Goal: Information Seeking & Learning: Learn about a topic

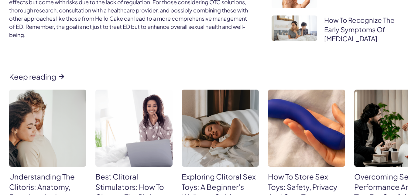
scroll to position [1093, 0]
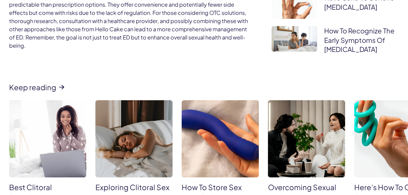
click at [37, 88] on div "Keep reading Understanding The Clitoris: Anatomy, Function, And Pleasure Best C…" at bounding box center [204, 160] width 408 height 155
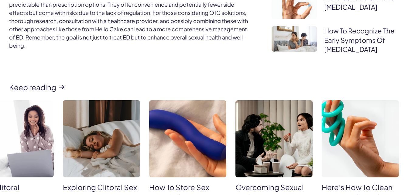
scroll to position [1154, 0]
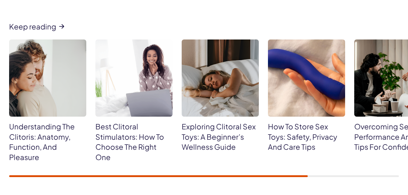
click at [1, 181] on div "Keep reading Understanding The Clitoris: Anatomy, Function, And Pleasure Best C…" at bounding box center [204, 99] width 408 height 193
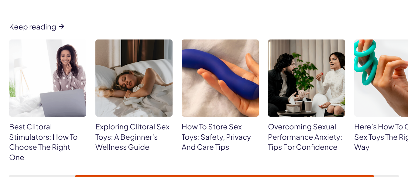
click at [15, 178] on div "Keep reading Understanding The Clitoris: Anatomy, Function, And Pleasure Best C…" at bounding box center [204, 99] width 408 height 193
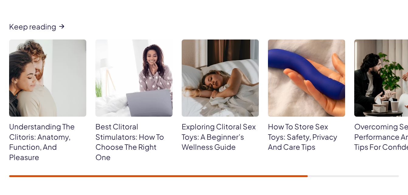
click at [168, 178] on div "Keep reading Understanding The Clitoris: Anatomy, Function, And Pleasure Best C…" at bounding box center [204, 99] width 408 height 193
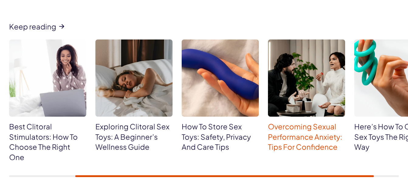
click at [307, 128] on link "Overcoming Sexual Performance Anxiety: Tips For Confidence" at bounding box center [305, 136] width 74 height 29
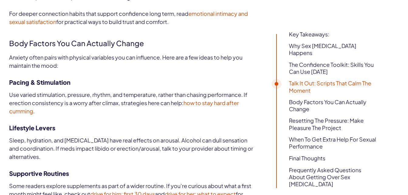
scroll to position [1458, 0]
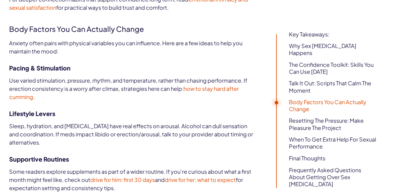
click at [209, 87] on link "how to stay hard after cumming" at bounding box center [124, 92] width 230 height 15
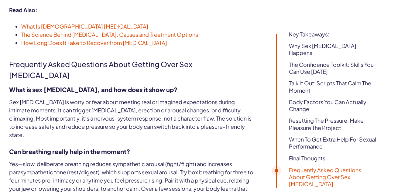
scroll to position [2156, 0]
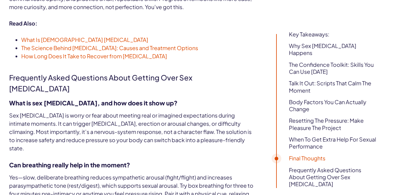
click at [94, 55] on span "How Long Does It Take to Recover from Erectile Dysfunction" at bounding box center [94, 56] width 146 height 7
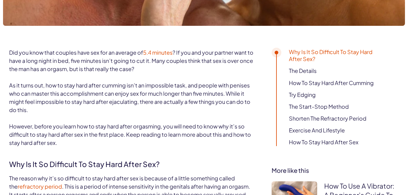
scroll to position [273, 0]
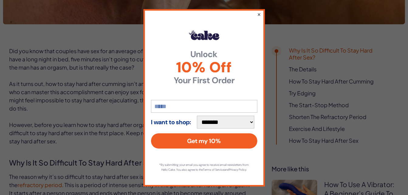
click at [257, 14] on button "×" at bounding box center [259, 14] width 4 height 7
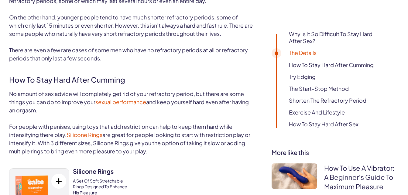
scroll to position [638, 0]
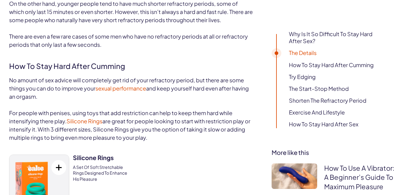
click at [118, 92] on span "sexual performance" at bounding box center [120, 88] width 51 height 7
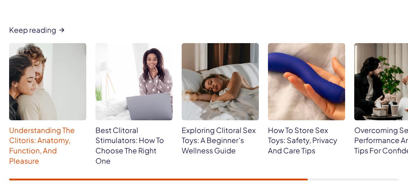
scroll to position [1944, 0]
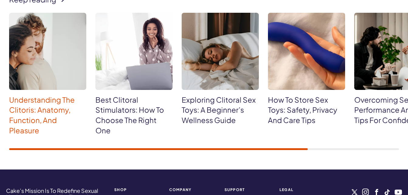
click at [30, 116] on link "Understanding The Clitoris: Anatomy, Function, And Pleasure" at bounding box center [42, 115] width 66 height 40
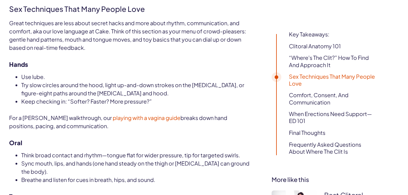
scroll to position [1427, 0]
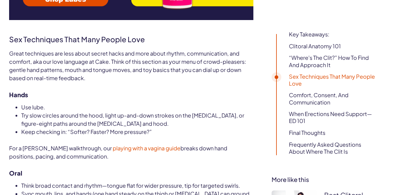
click at [116, 145] on span "playing with a vagina guide" at bounding box center [147, 148] width 68 height 7
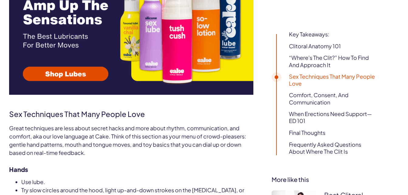
scroll to position [1336, 0]
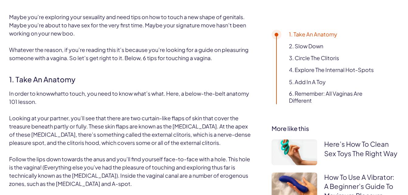
scroll to position [391, 0]
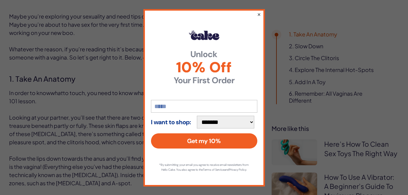
click at [257, 14] on button "×" at bounding box center [259, 14] width 4 height 7
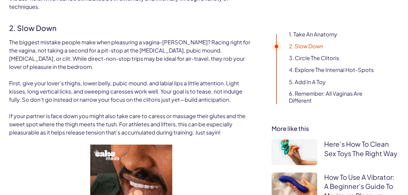
scroll to position [512, 0]
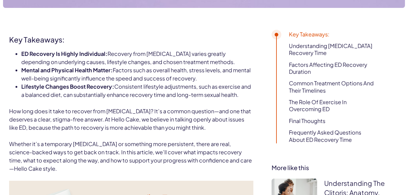
scroll to position [304, 0]
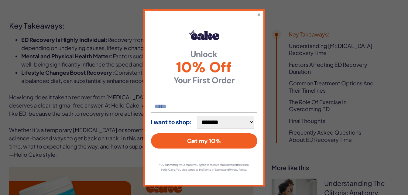
click at [257, 14] on button "×" at bounding box center [259, 14] width 4 height 7
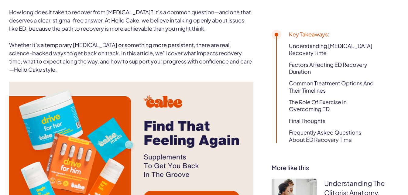
scroll to position [425, 0]
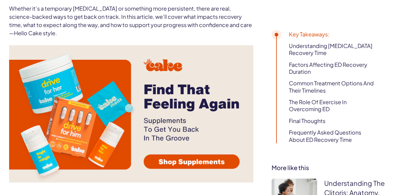
click at [191, 150] on img at bounding box center [131, 113] width 244 height 137
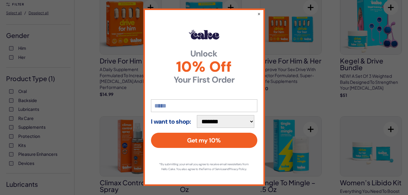
scroll to position [5, 0]
click at [257, 10] on button "×" at bounding box center [259, 13] width 4 height 7
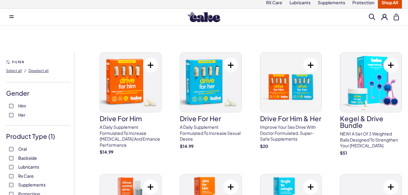
scroll to position [0, 0]
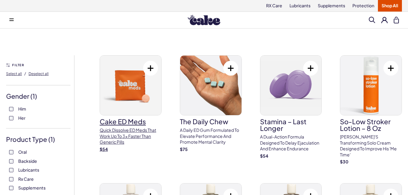
click at [125, 131] on p "Quick dissolve ED Meds that work up to 3x faster than generic pills" at bounding box center [131, 136] width 62 height 18
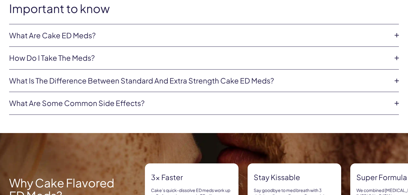
scroll to position [364, 0]
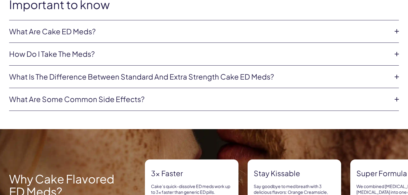
click at [63, 30] on link "What are Cake ED Meds?" at bounding box center [199, 31] width 380 height 10
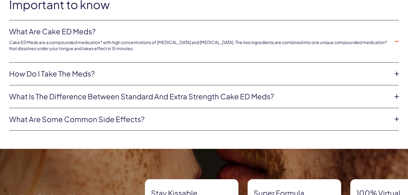
click at [70, 70] on link "How do I take the meds?" at bounding box center [199, 74] width 380 height 10
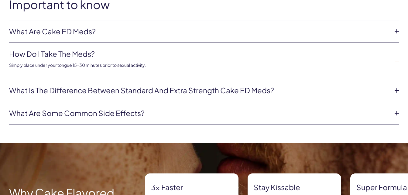
click at [135, 91] on link "What is the difference between Standard and Extra Strength Cake ED meds?" at bounding box center [199, 90] width 380 height 10
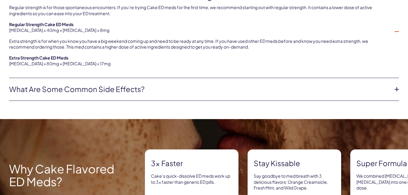
scroll to position [456, 0]
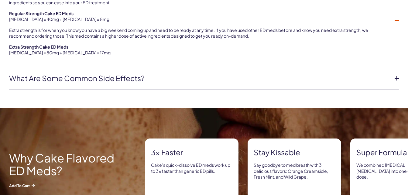
click at [86, 78] on link "What are some common side effects?" at bounding box center [199, 78] width 380 height 10
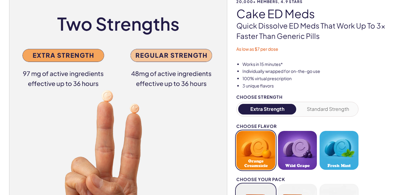
scroll to position [0, 0]
